Goal: Navigation & Orientation: Find specific page/section

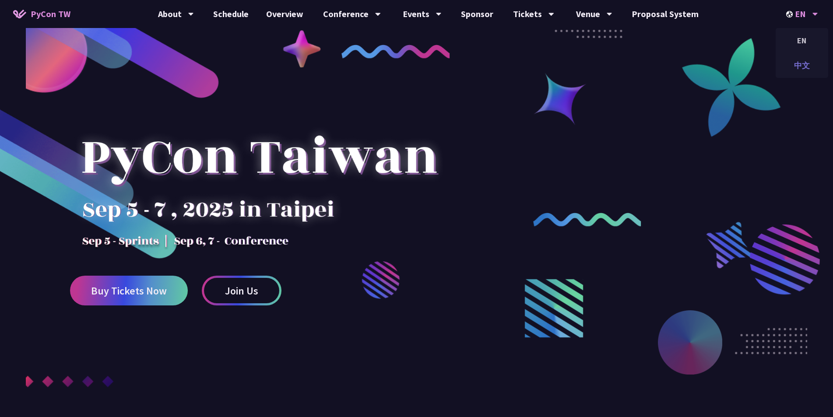
click at [805, 68] on div "中文" at bounding box center [802, 65] width 53 height 21
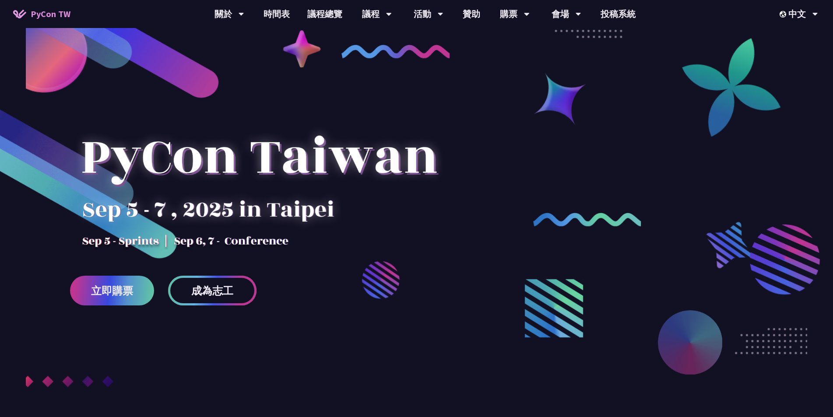
click at [200, 291] on span "成為志工" at bounding box center [212, 290] width 42 height 11
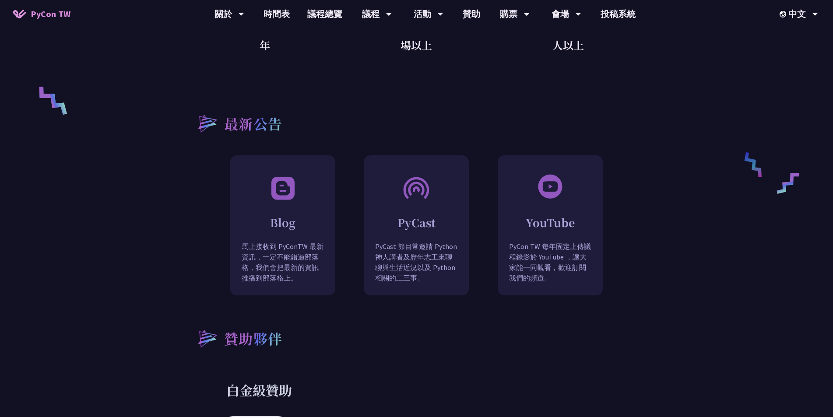
scroll to position [614, 0]
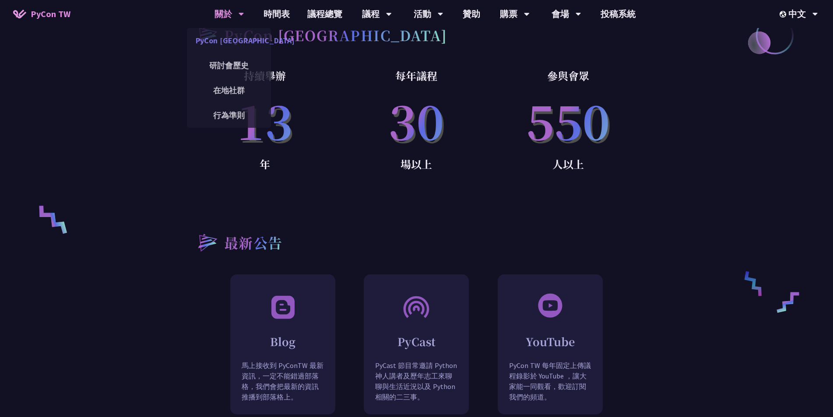
click at [235, 41] on link "PyCon [GEOGRAPHIC_DATA]" at bounding box center [229, 40] width 84 height 21
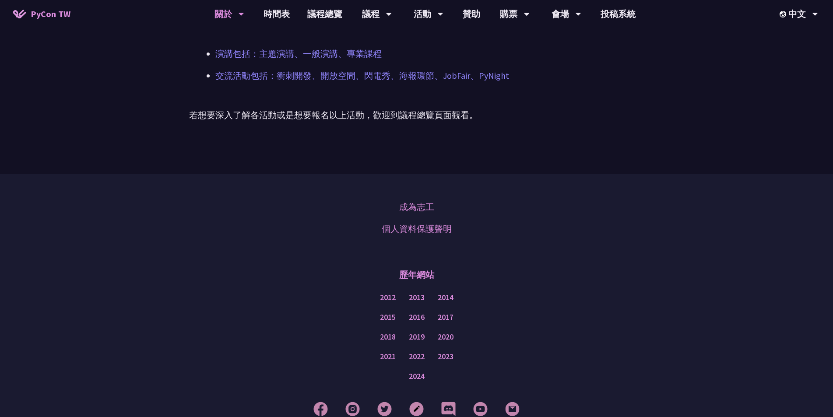
scroll to position [690, 0]
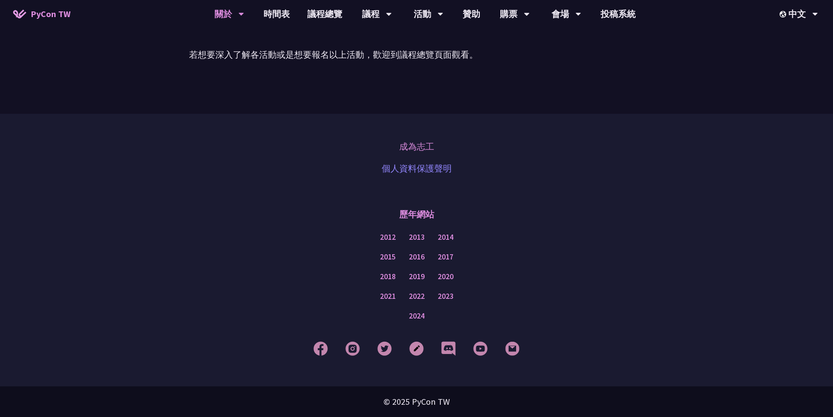
click at [411, 169] on link "個人資料保護聲明" at bounding box center [417, 168] width 70 height 13
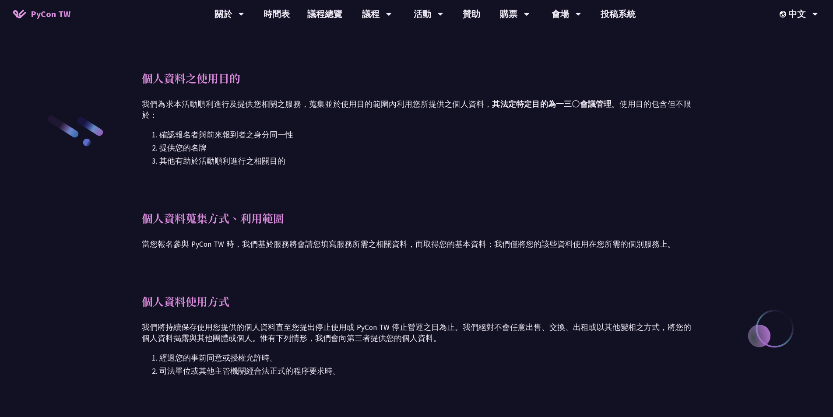
scroll to position [155, 0]
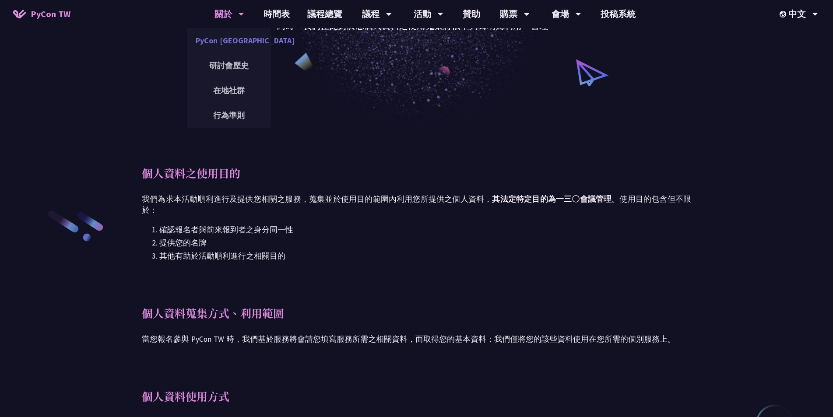
click at [239, 43] on link "PyCon [GEOGRAPHIC_DATA]" at bounding box center [229, 40] width 84 height 21
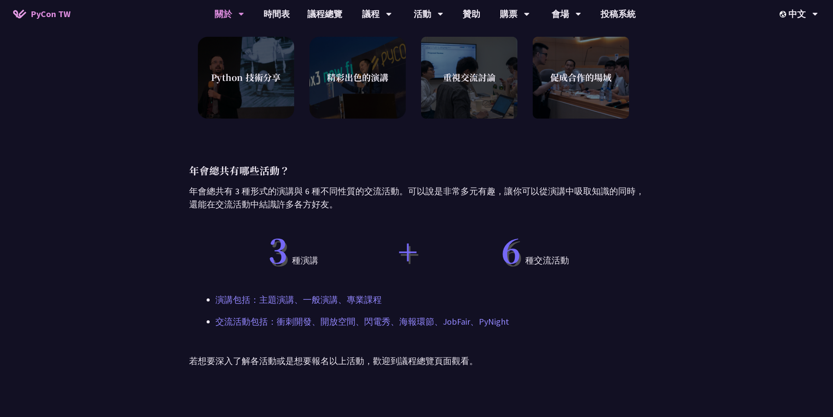
scroll to position [77, 0]
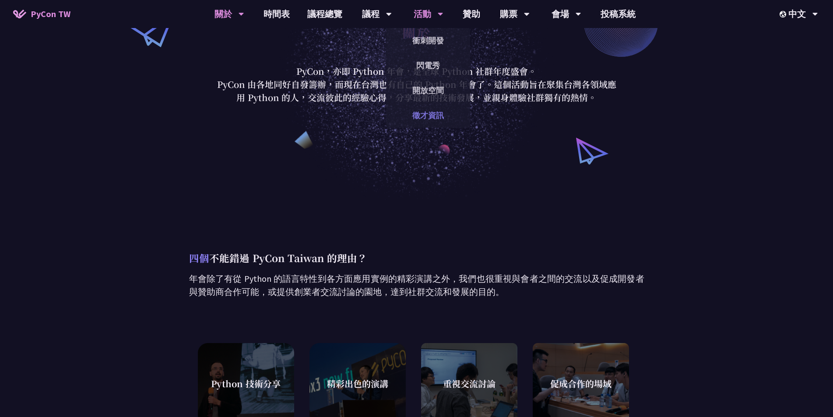
click at [435, 116] on link "徵才資訊" at bounding box center [428, 115] width 84 height 21
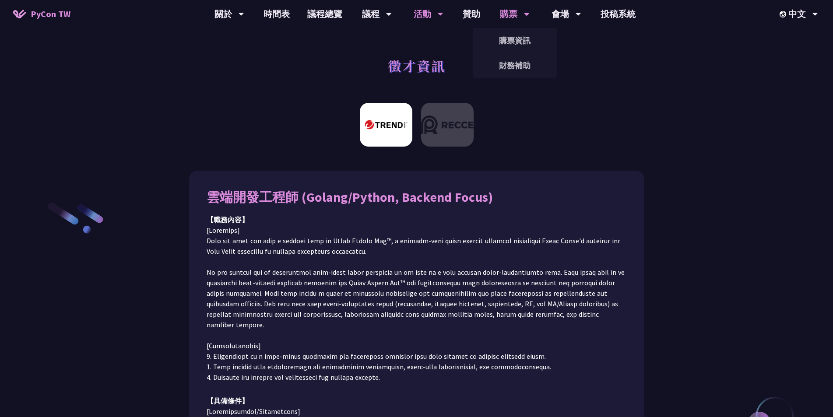
click at [244, 13] on icon at bounding box center [242, 14] width 6 height 9
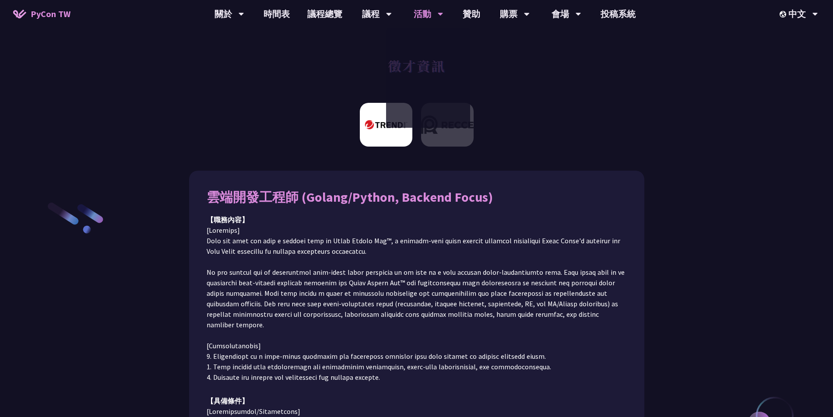
click at [521, 93] on div "徵才資訊" at bounding box center [416, 76] width 833 height 46
